Goal: Information Seeking & Learning: Learn about a topic

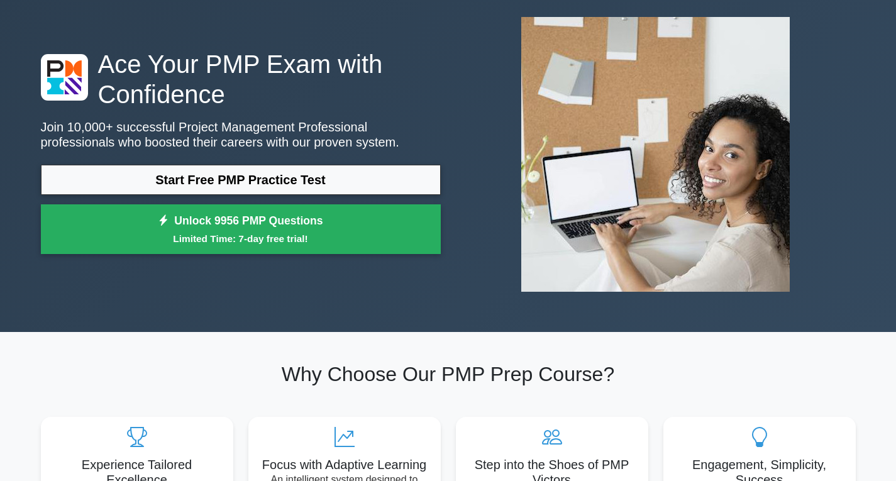
scroll to position [63, 0]
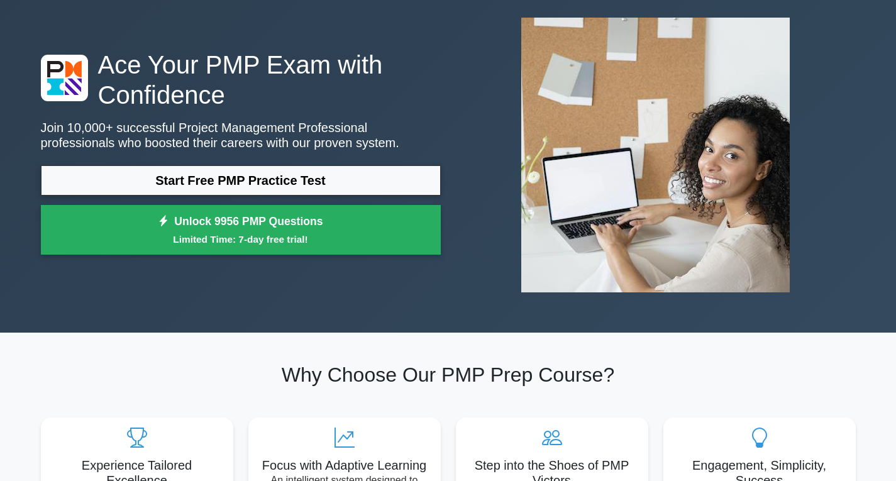
click at [364, 202] on div "Start Free PMP Practice Test Unlock 9956 PMP Questions Limited Time: 7-day free…" at bounding box center [241, 213] width 400 height 96
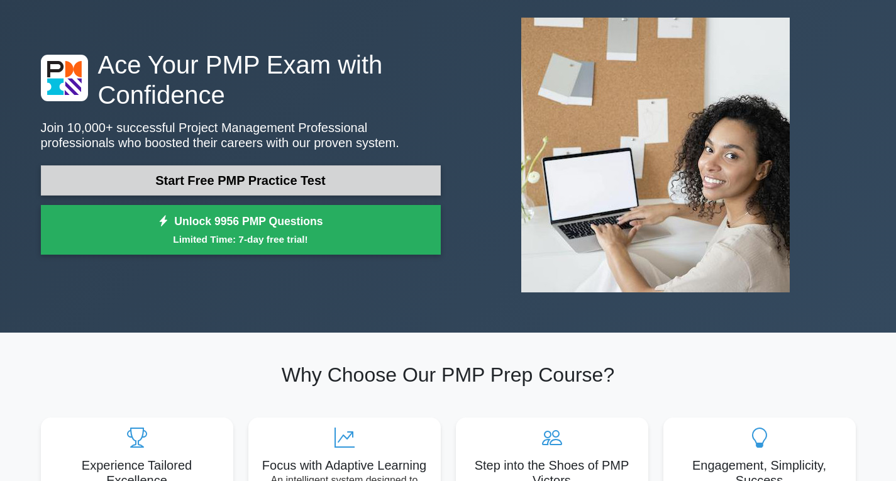
click at [364, 191] on link "Start Free PMP Practice Test" at bounding box center [241, 180] width 400 height 30
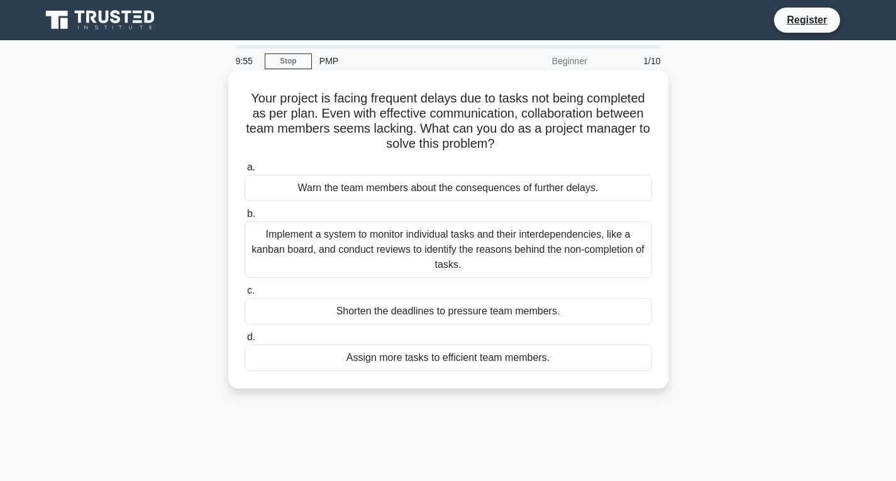
click at [398, 179] on div "Warn the team members about the consequences of further delays." at bounding box center [449, 188] width 408 height 26
click at [245, 172] on input "a. Warn the team members about the consequences of further delays." at bounding box center [245, 168] width 0 height 8
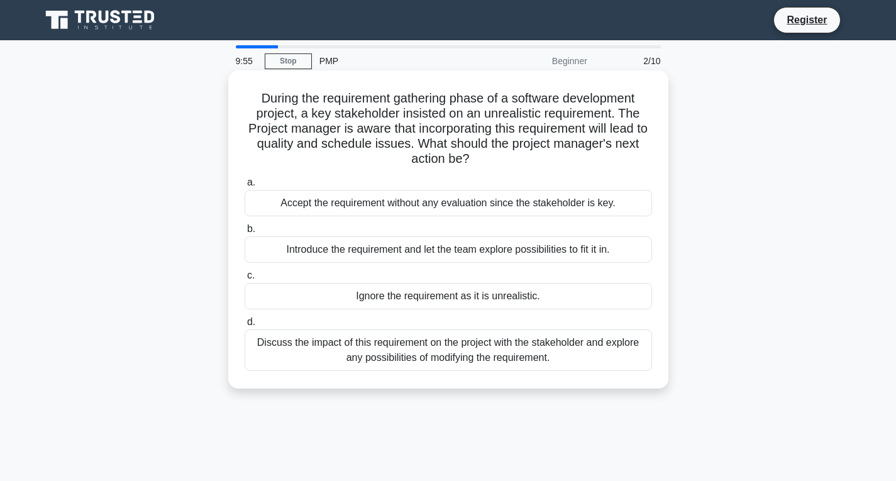
click at [405, 190] on label "a. Accept the requirement without any evaluation since the stakeholder is key." at bounding box center [449, 196] width 408 height 42
click at [245, 187] on input "a. Accept the requirement without any evaluation since the stakeholder is key." at bounding box center [245, 183] width 0 height 8
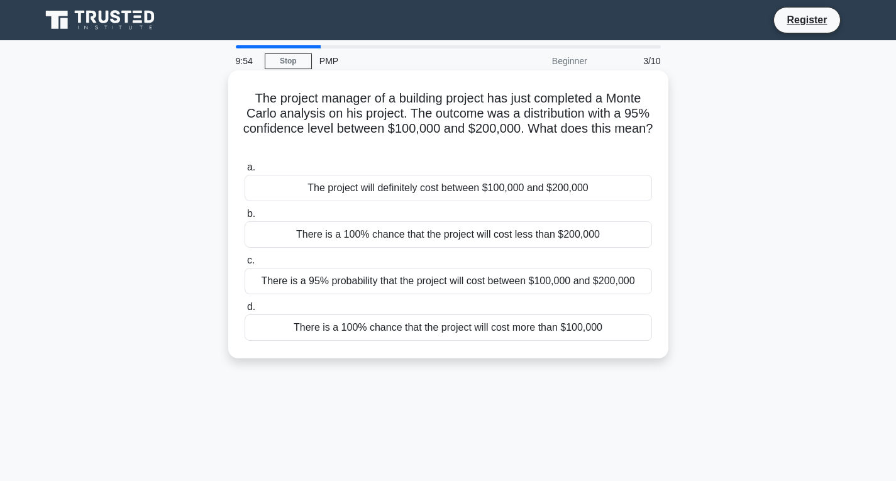
click at [409, 191] on div "The project will definitely cost between $100,000 and $200,000" at bounding box center [449, 188] width 408 height 26
click at [245, 172] on input "a. The project will definitely cost between $100,000 and $200,000" at bounding box center [245, 168] width 0 height 8
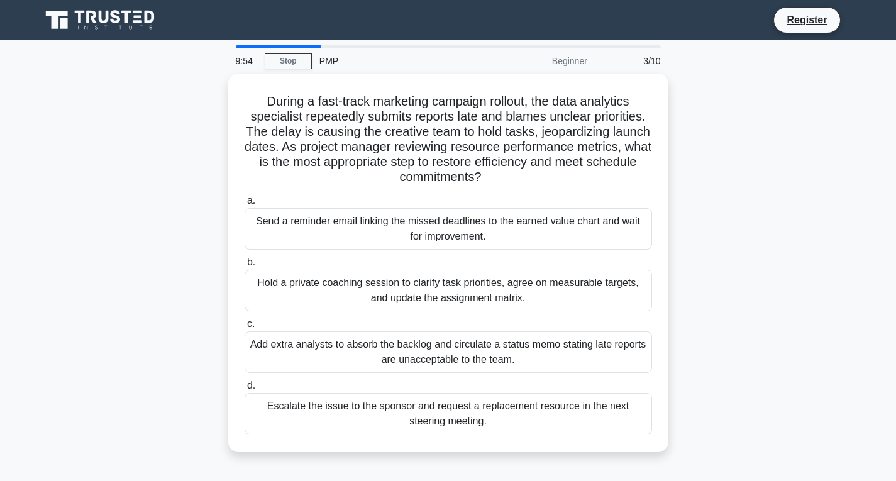
click at [409, 193] on label "a. Send a reminder email linking the missed deadlines to the earned value chart…" at bounding box center [449, 221] width 408 height 57
click at [245, 197] on input "a. Send a reminder email linking the missed deadlines to the earned value chart…" at bounding box center [245, 201] width 0 height 8
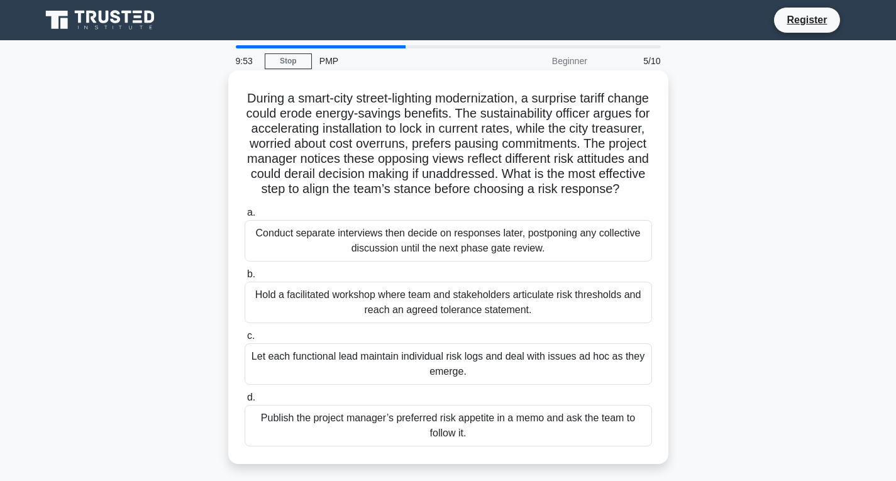
click at [408, 242] on div "Conduct separate interviews then decide on responses later, postponing any coll…" at bounding box center [449, 241] width 408 height 42
click at [245, 217] on input "a. Conduct separate interviews then decide on responses later, postponing any c…" at bounding box center [245, 213] width 0 height 8
